Goal: Find specific page/section: Find specific page/section

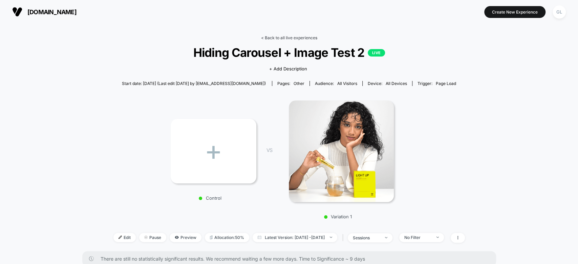
click at [291, 37] on link "< Back to all live experiences" at bounding box center [289, 37] width 56 height 5
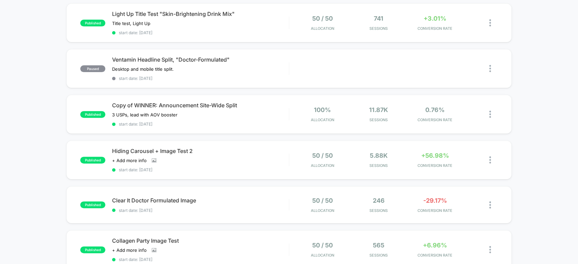
scroll to position [115, 0]
